Goal: Obtain resource: Download file/media

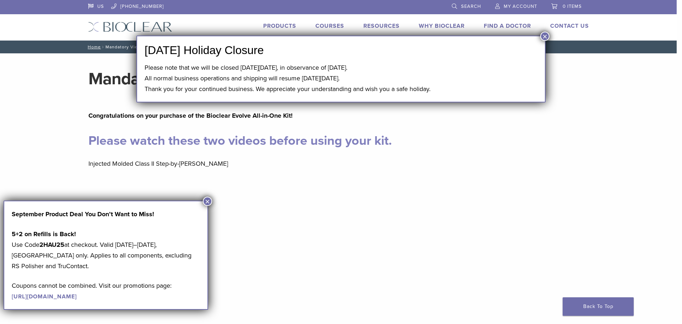
click at [546, 37] on button "×" at bounding box center [544, 36] width 9 height 9
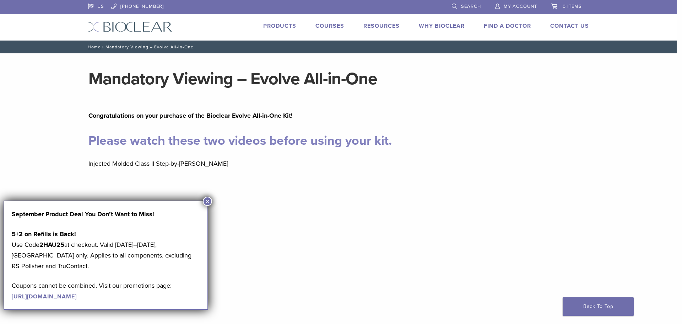
click at [209, 204] on button "×" at bounding box center [207, 200] width 9 height 9
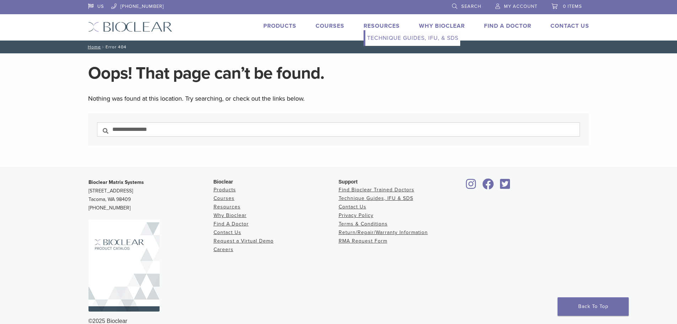
click at [397, 37] on link "Technique Guides, IFU, & SDS" at bounding box center [412, 38] width 95 height 16
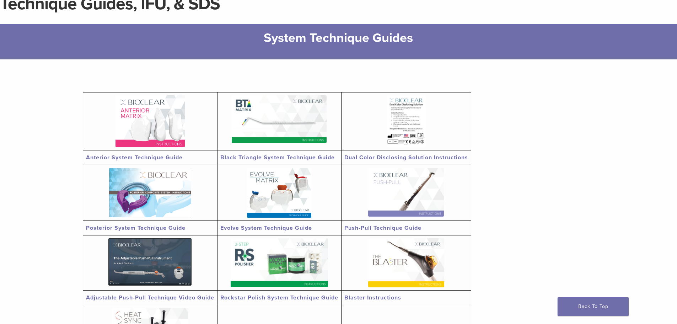
scroll to position [164, 0]
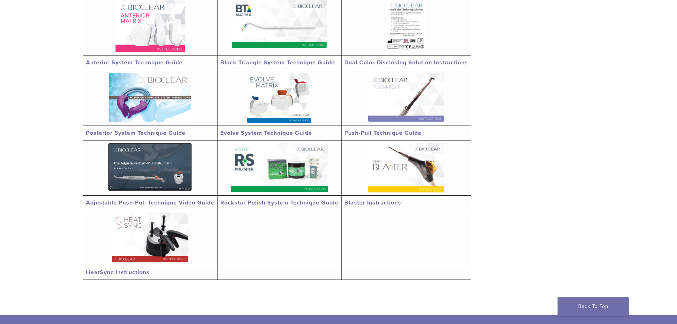
click at [400, 170] on img at bounding box center [406, 167] width 76 height 49
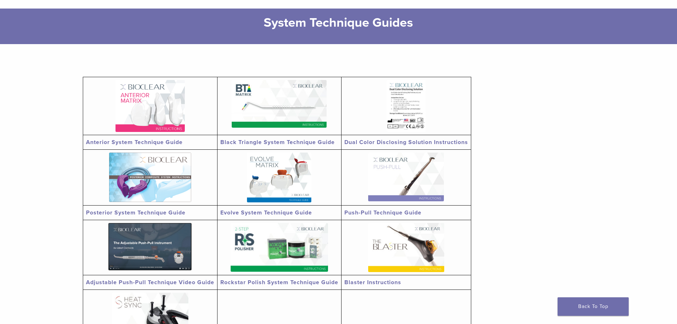
scroll to position [0, 0]
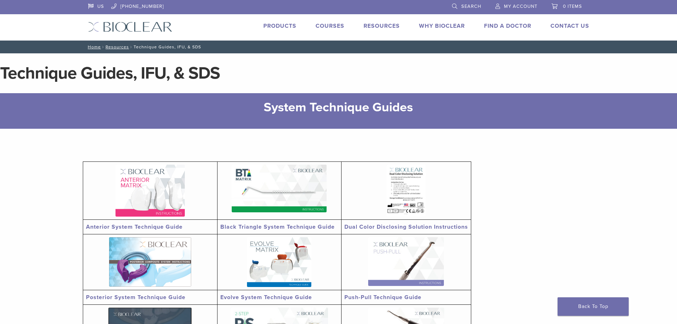
click at [267, 25] on link "Products" at bounding box center [279, 25] width 33 height 7
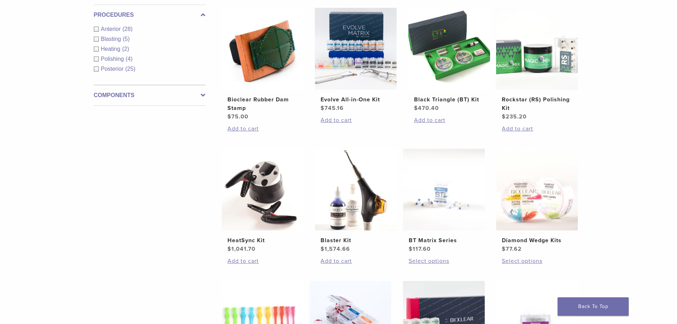
scroll to position [248, 0]
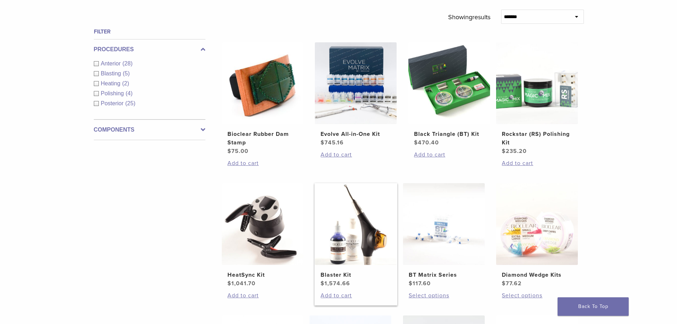
click at [345, 222] on img at bounding box center [356, 224] width 82 height 82
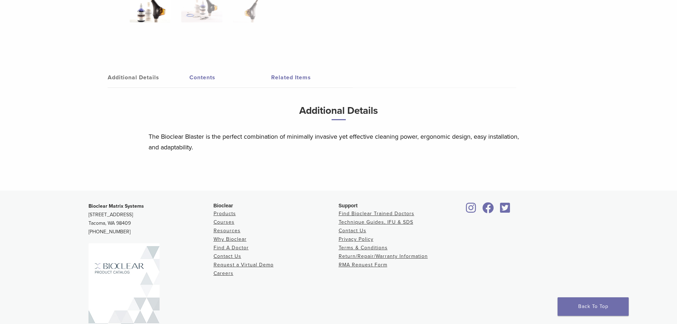
scroll to position [365, 0]
click at [200, 82] on link "Contents" at bounding box center [230, 76] width 82 height 20
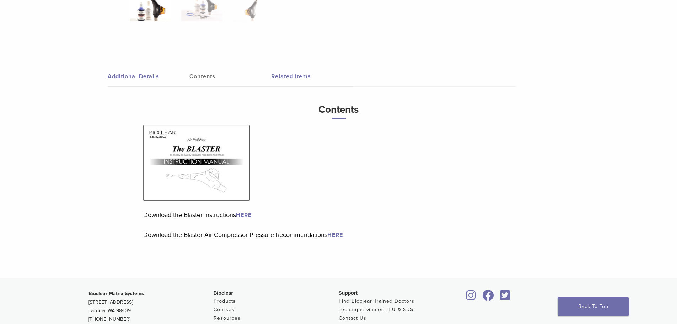
click at [248, 217] on link "HERE" at bounding box center [244, 214] width 16 height 7
